Goal: Transaction & Acquisition: Purchase product/service

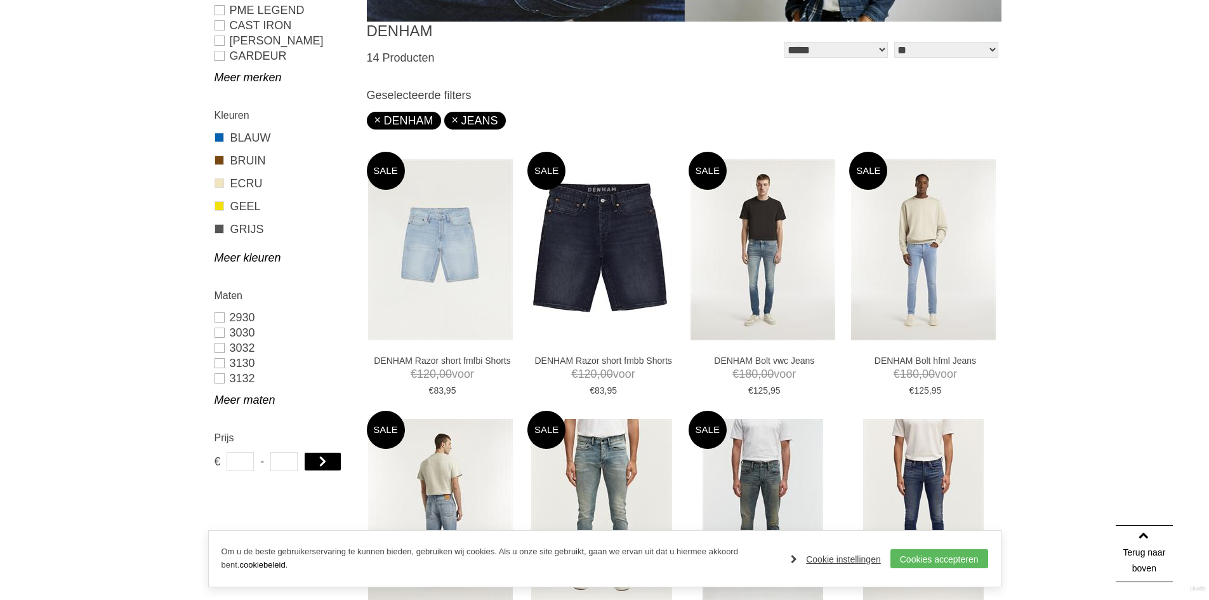
scroll to position [381, 0]
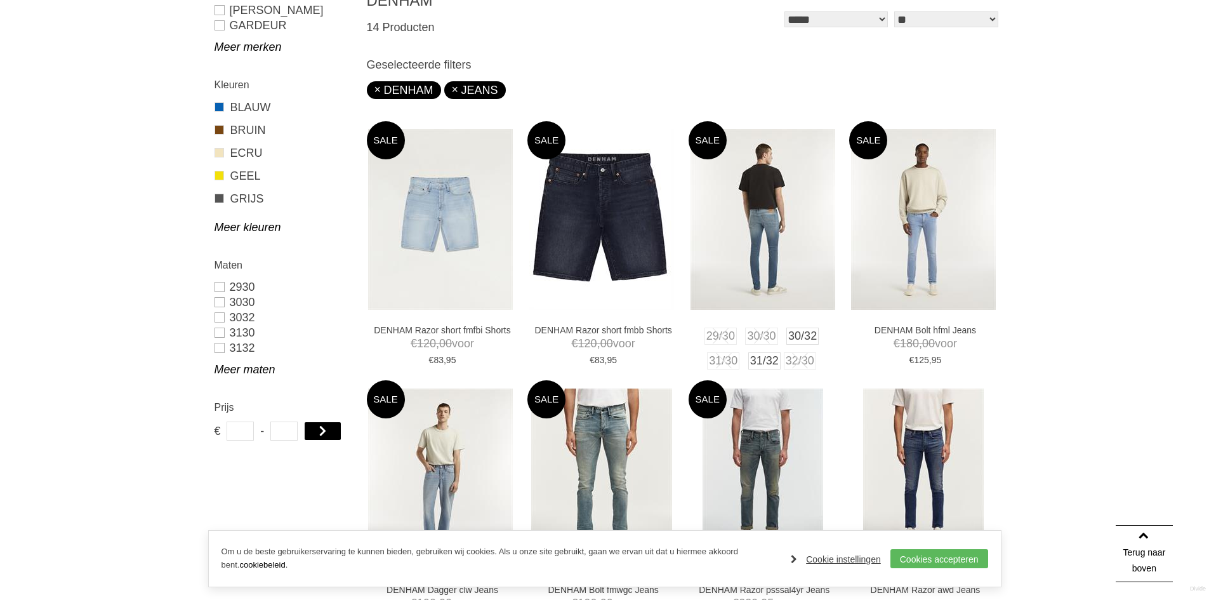
click at [771, 261] on img at bounding box center [762, 219] width 145 height 181
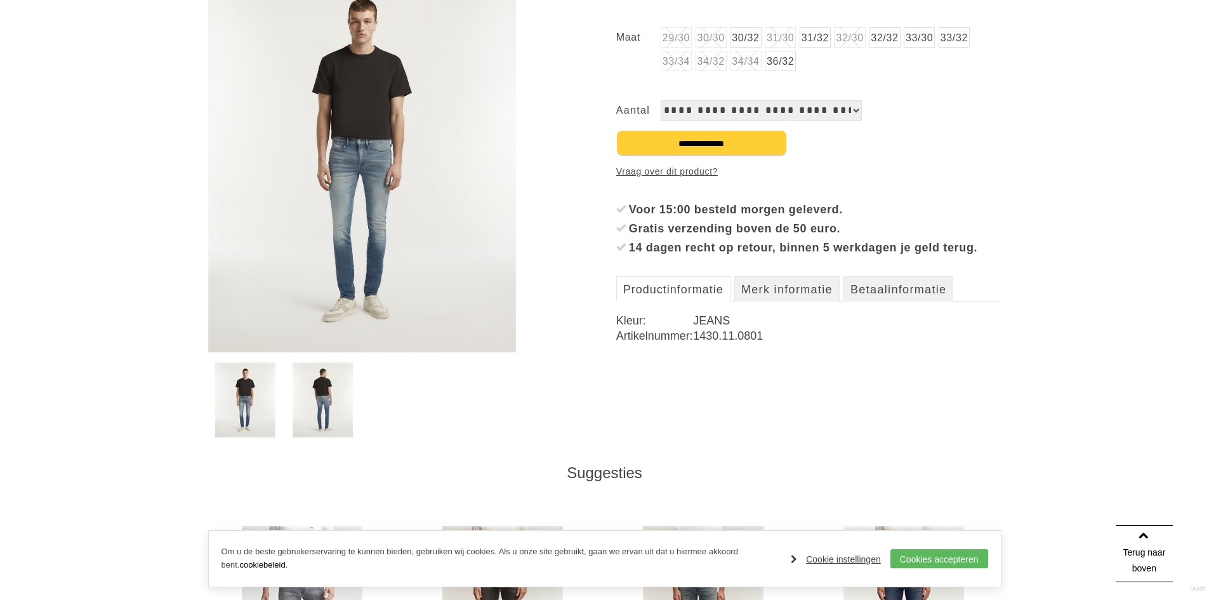
scroll to position [127, 0]
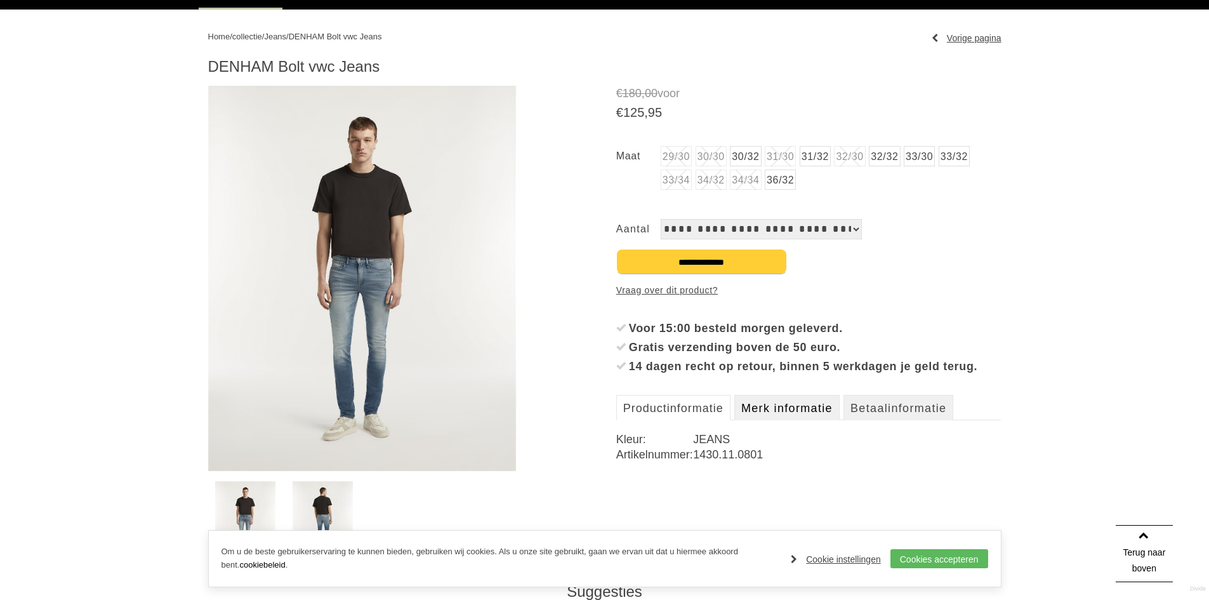
click at [772, 420] on link "Merk informatie" at bounding box center [786, 407] width 105 height 25
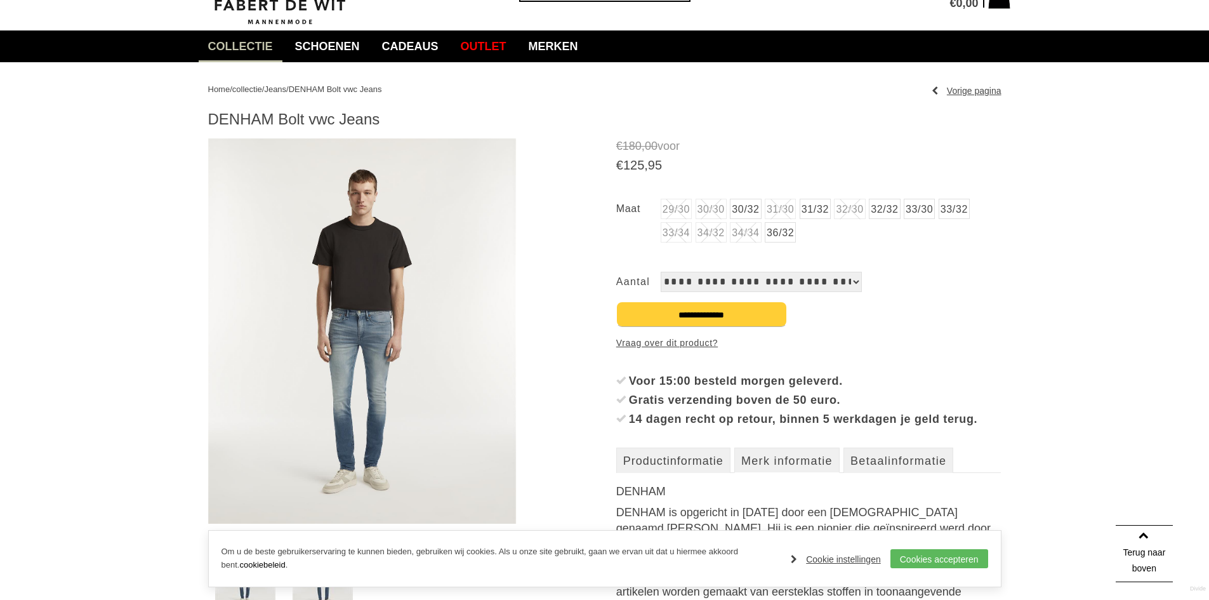
scroll to position [63, 0]
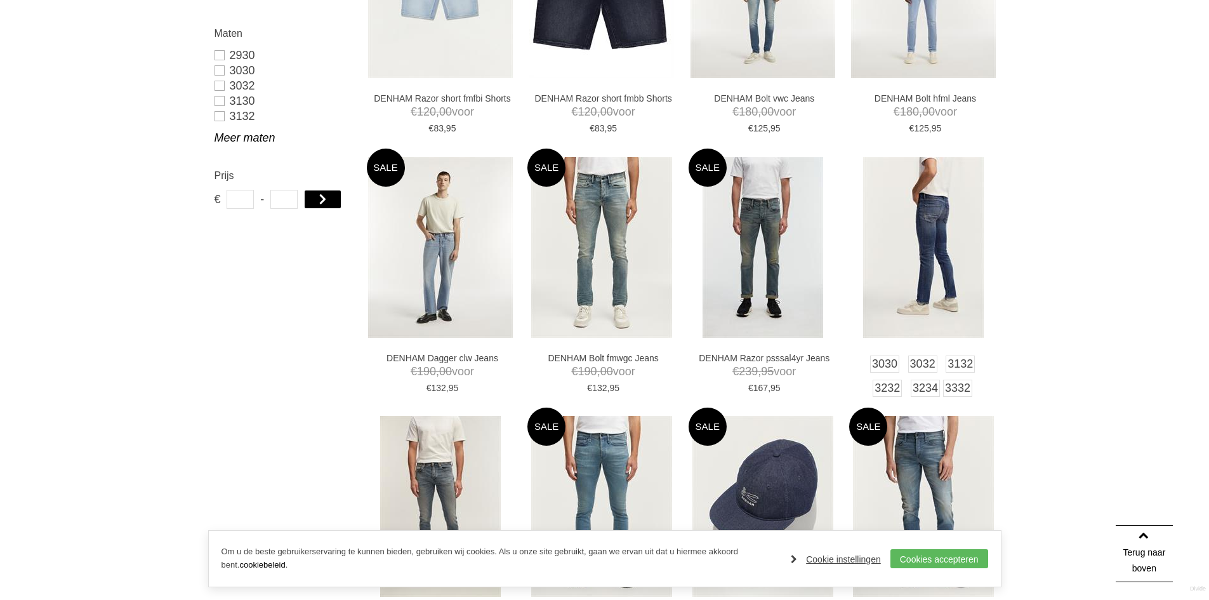
scroll to position [634, 0]
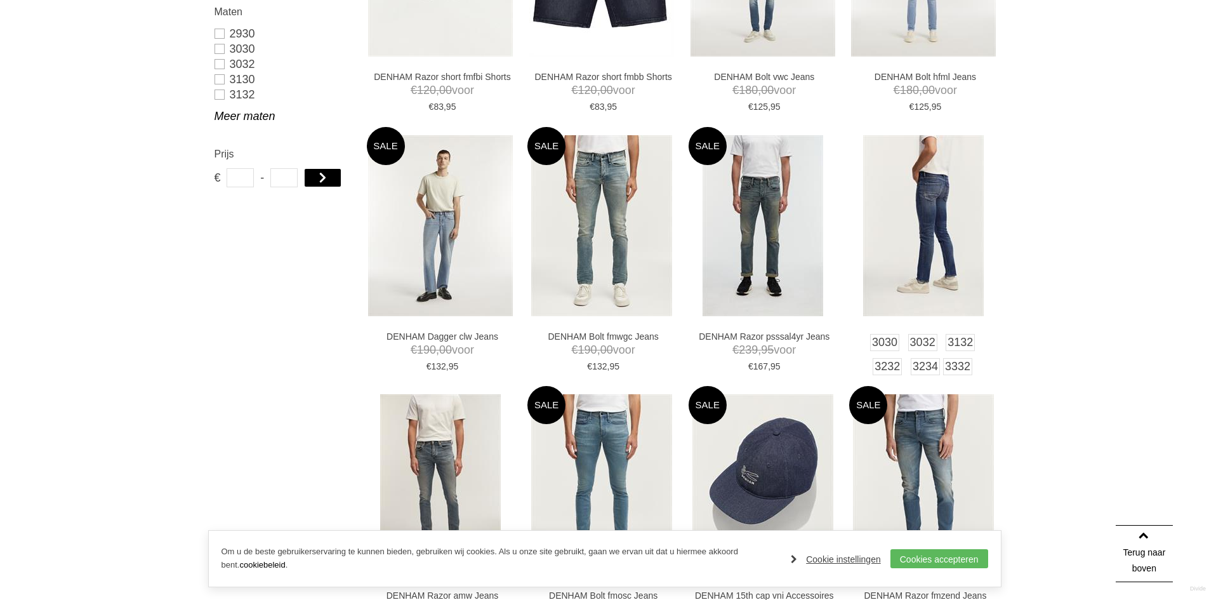
click at [930, 266] on img at bounding box center [923, 225] width 121 height 181
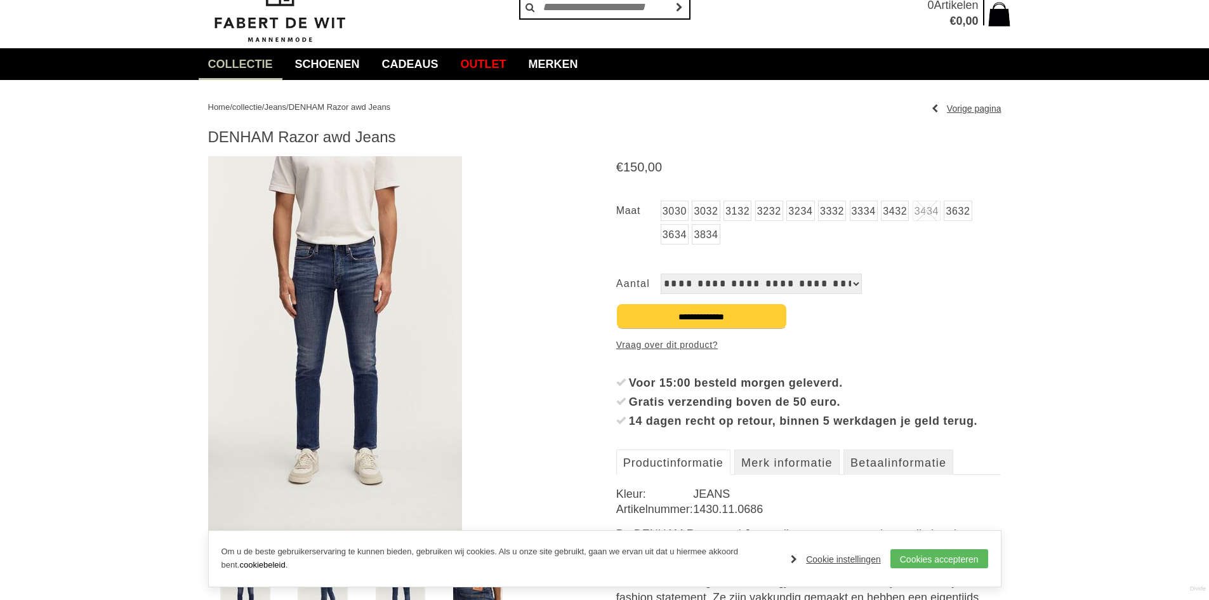
scroll to position [127, 0]
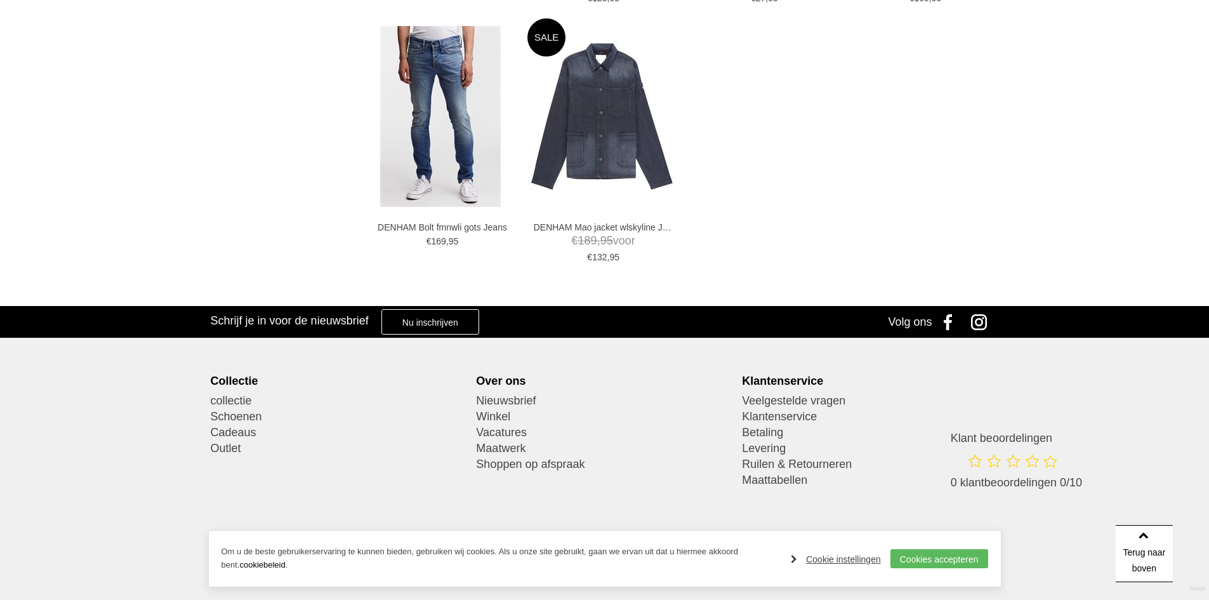
scroll to position [1308, 0]
